Goal: Contribute content: Add original content to the website for others to see

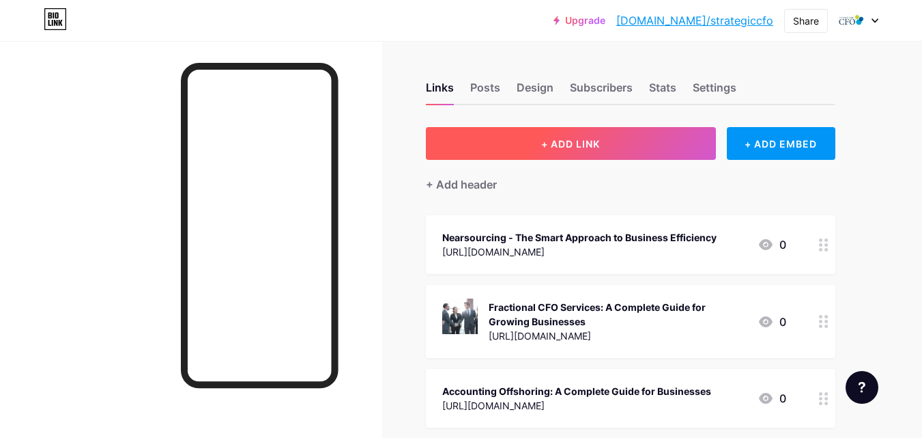
click at [607, 139] on button "+ ADD LINK" at bounding box center [571, 143] width 290 height 33
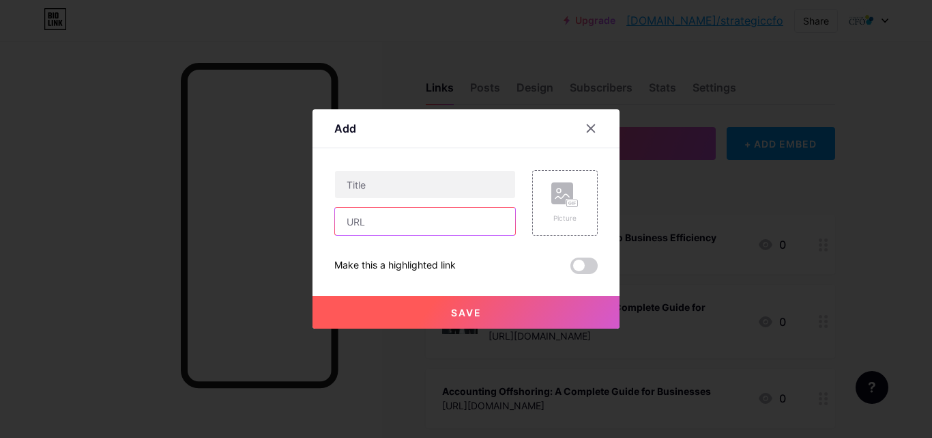
click at [395, 223] on input "text" at bounding box center [425, 220] width 180 height 27
paste input "[URL][DOMAIN_NAME]"
type input "[URL][DOMAIN_NAME]"
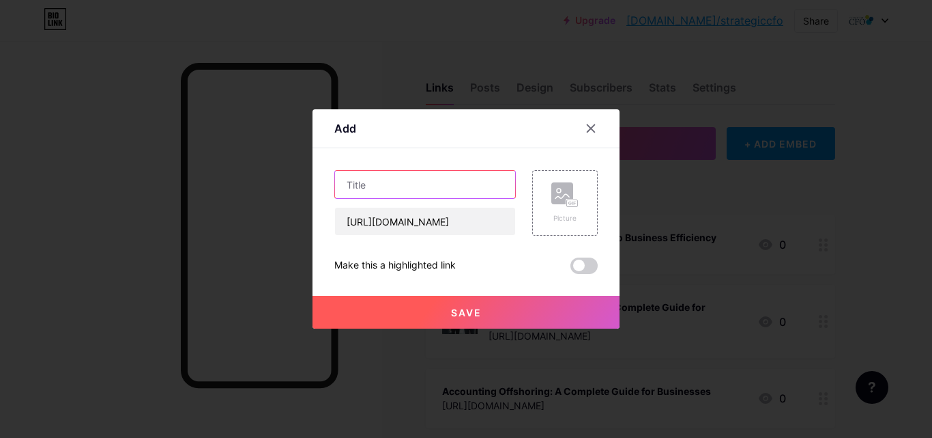
click at [379, 184] on input "text" at bounding box center [425, 184] width 180 height 27
paste input "What a Merger and Acquisition Consultant Does: Your Complete Guide"
type input "What a Merger and Acquisition Consultant Does: Your Complete Guide"
click at [445, 311] on button "Save" at bounding box center [466, 312] width 307 height 33
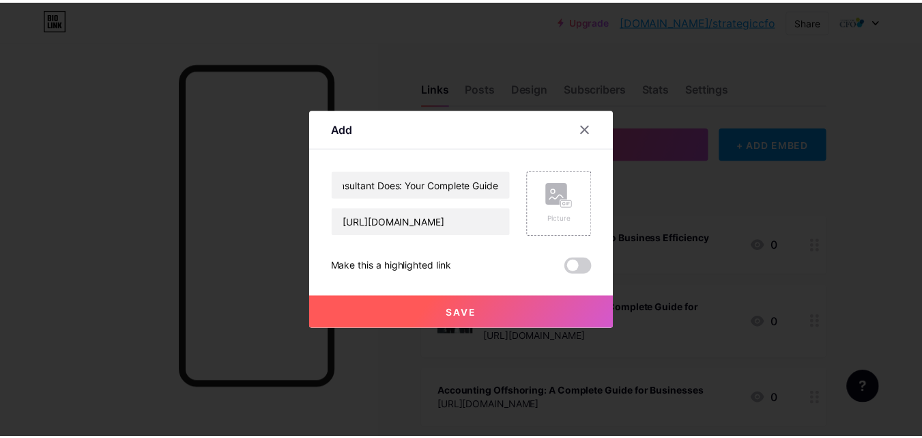
scroll to position [0, 0]
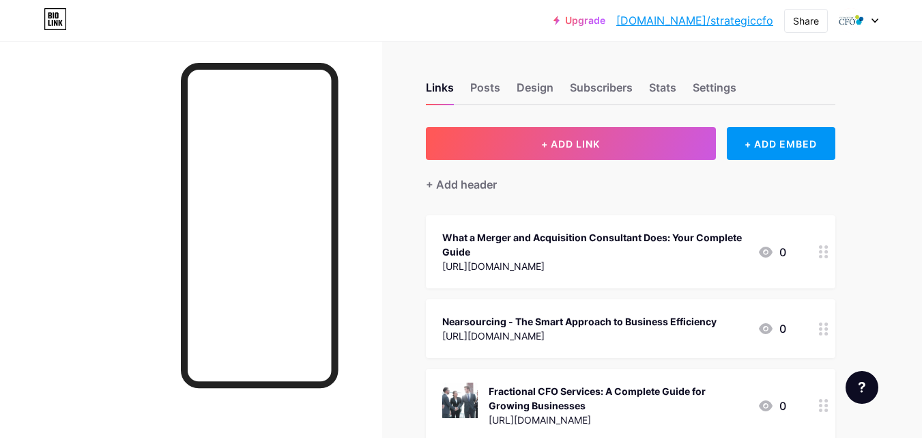
click at [685, 233] on div "What a Merger and Acquisition Consultant Does: Your Complete Guide" at bounding box center [594, 244] width 304 height 29
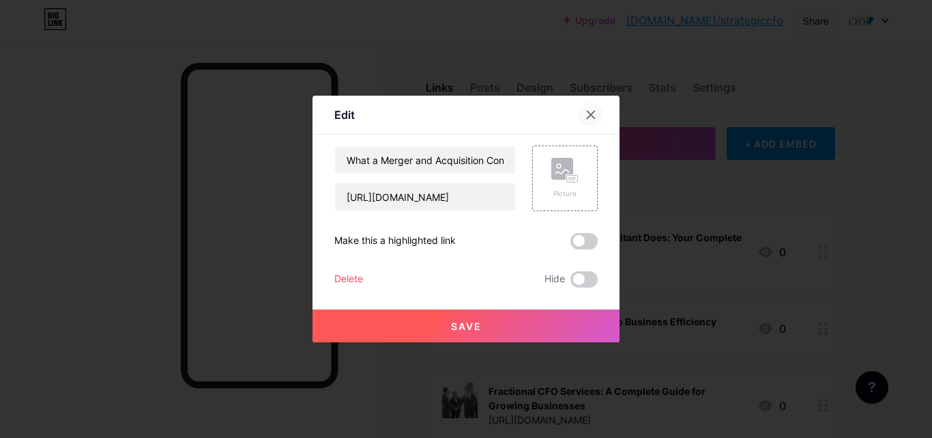
click at [598, 107] on div at bounding box center [591, 114] width 25 height 25
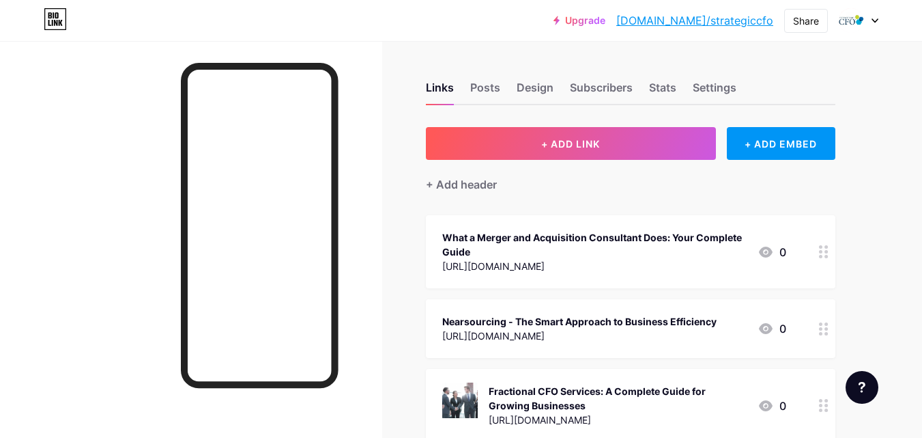
click at [826, 252] on circle at bounding box center [826, 251] width 3 height 3
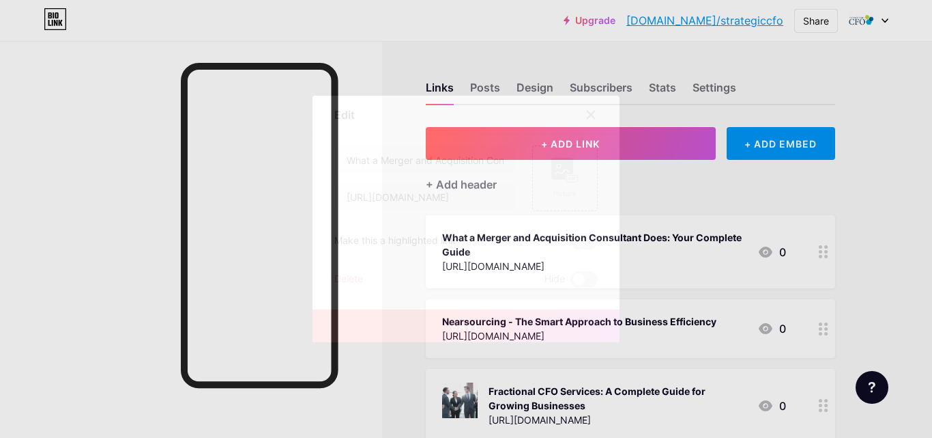
click at [596, 116] on icon at bounding box center [591, 114] width 11 height 11
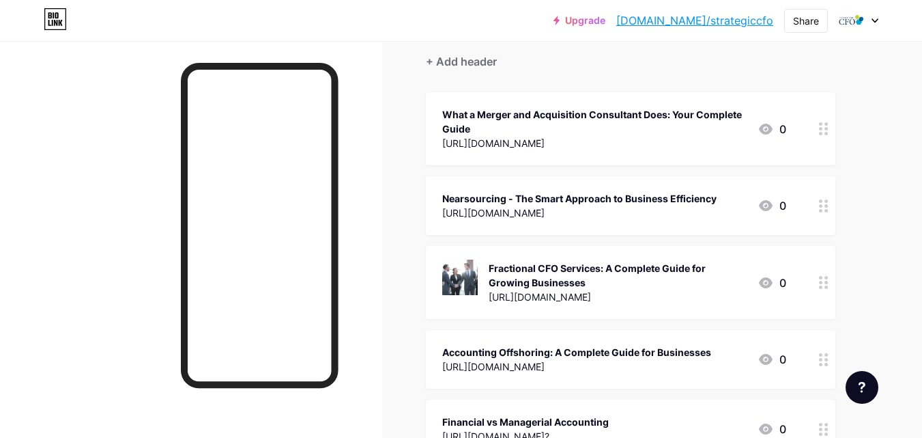
scroll to position [137, 0]
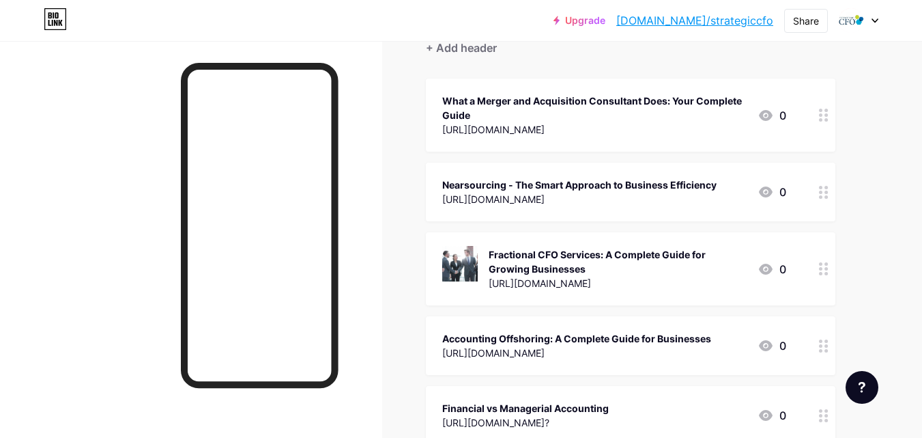
click at [865, 29] on div at bounding box center [859, 20] width 40 height 25
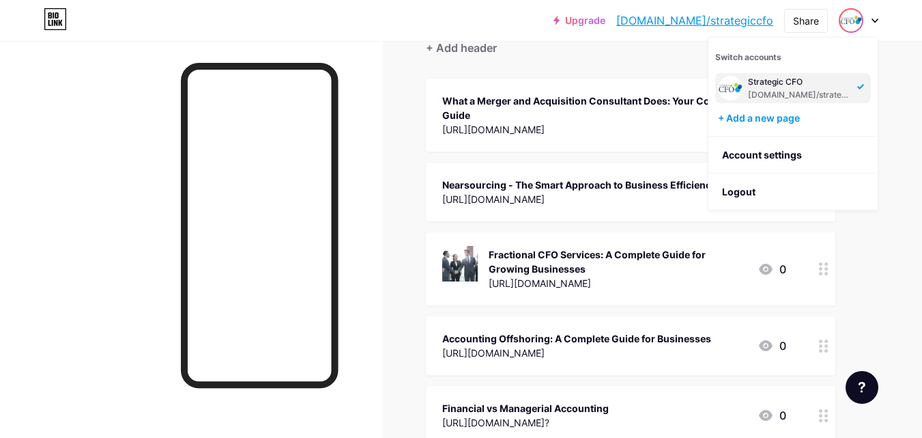
click at [859, 22] on img at bounding box center [851, 21] width 22 height 22
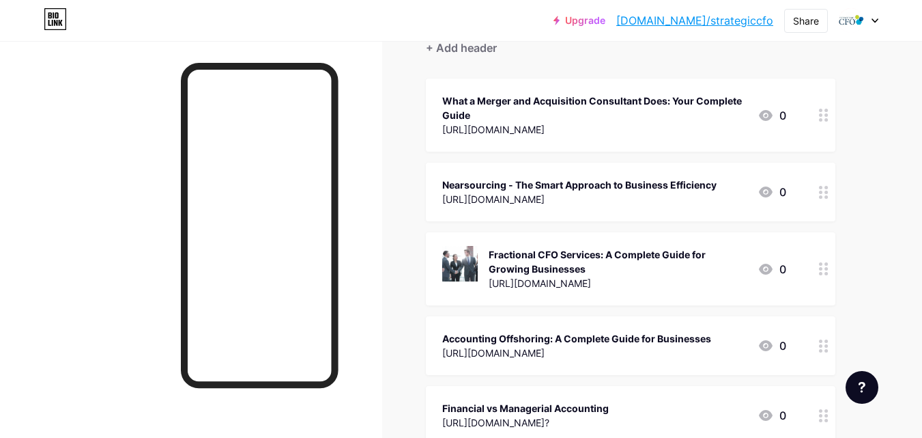
click at [848, 35] on div "Upgrade bio.link/strate... bio.link/strategiccfo Share Switch accounts Strategi…" at bounding box center [461, 20] width 922 height 41
click at [849, 25] on img at bounding box center [851, 21] width 22 height 22
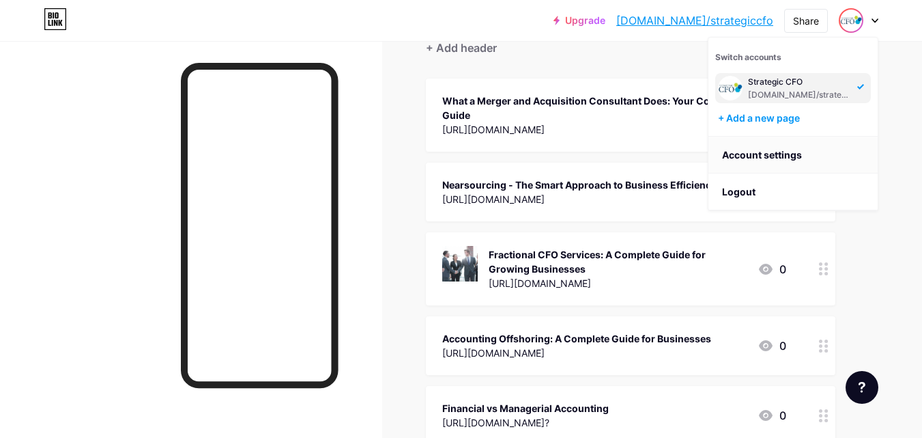
click at [761, 160] on link "Account settings" at bounding box center [792, 155] width 169 height 37
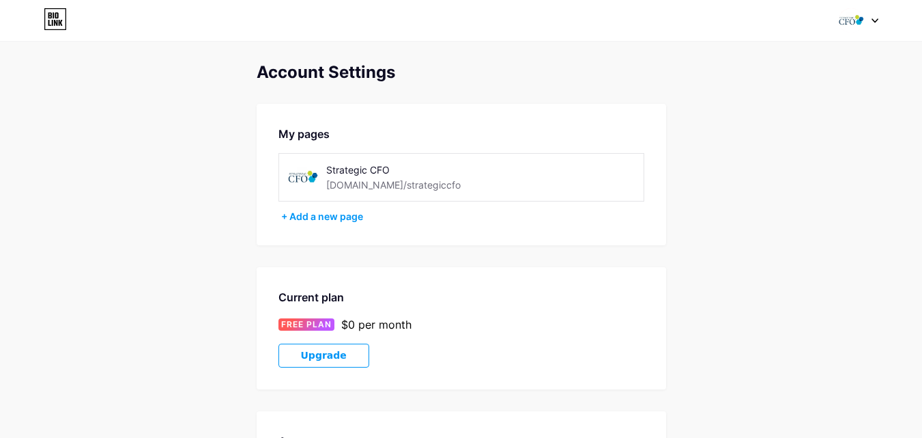
click at [850, 22] on img at bounding box center [851, 21] width 26 height 26
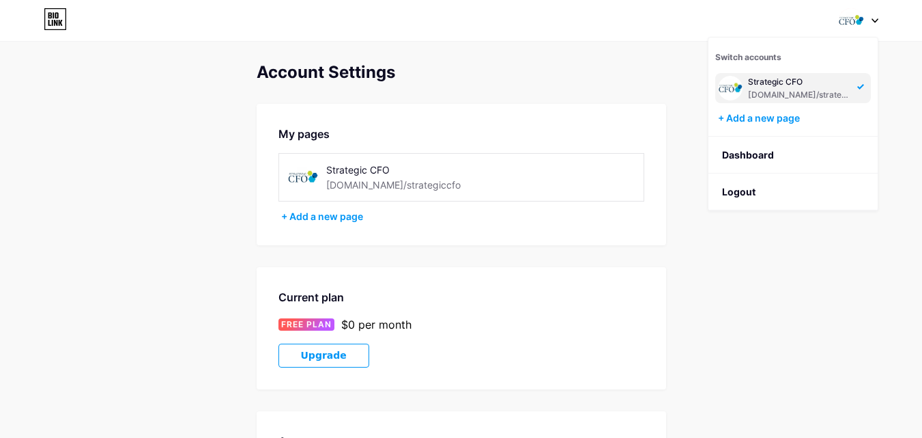
click at [775, 85] on div "Strategic CFO" at bounding box center [800, 81] width 105 height 11
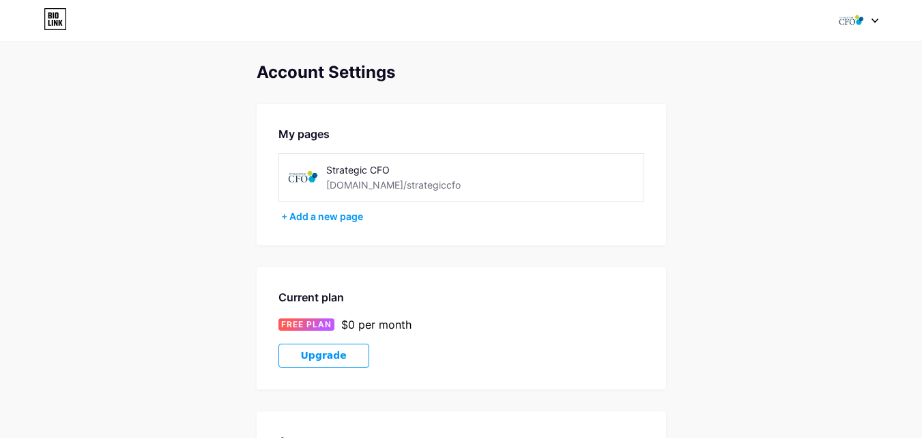
click at [360, 188] on div "[DOMAIN_NAME]/strategiccfo" at bounding box center [393, 184] width 134 height 14
click at [342, 173] on div "Strategic CFO" at bounding box center [422, 169] width 193 height 14
click at [70, 21] on div "Switch accounts Strategic CFO [DOMAIN_NAME]/strategiccfo + Add a new page Dashb…" at bounding box center [461, 20] width 922 height 25
click at [60, 20] on icon at bounding box center [55, 19] width 23 height 22
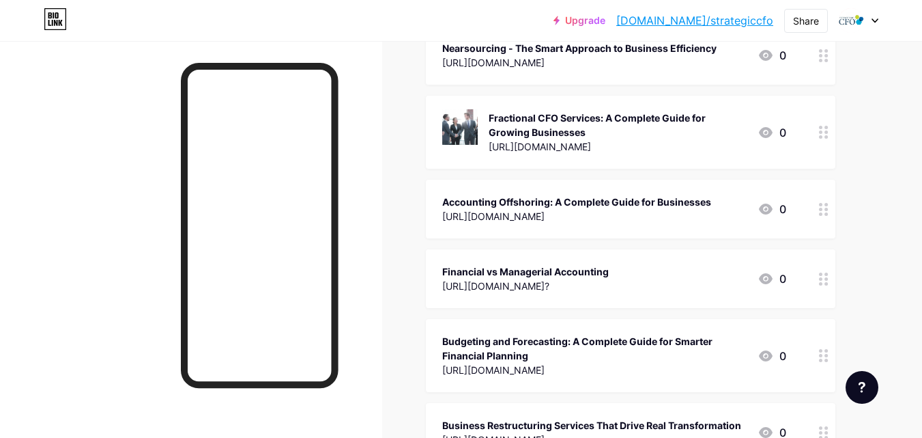
scroll to position [68, 0]
